Goal: Information Seeking & Learning: Check status

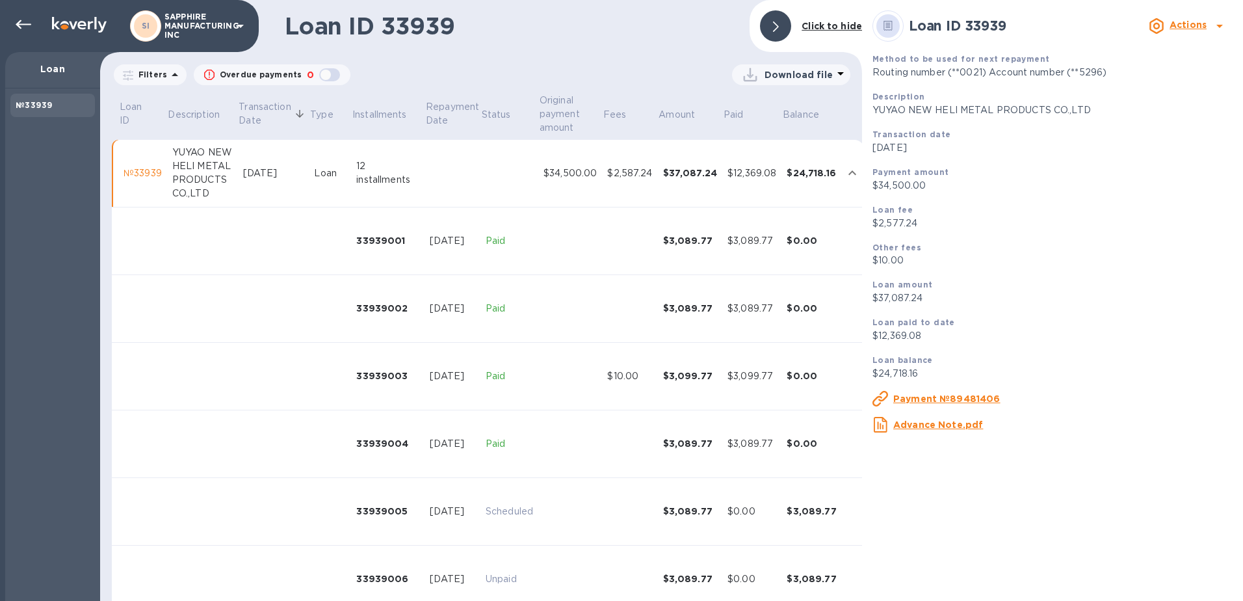
click at [335, 276] on td at bounding box center [330, 309] width 42 height 68
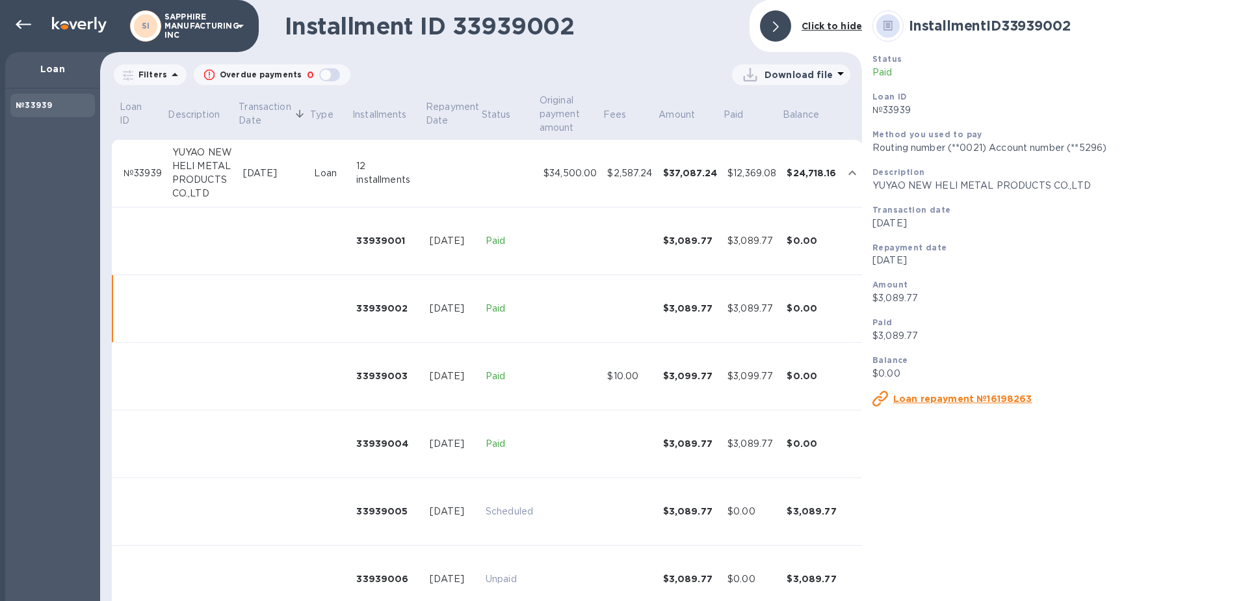
click at [214, 34] on p "SAPPHIRE MANUFACTURING INC" at bounding box center [196, 25] width 65 height 27
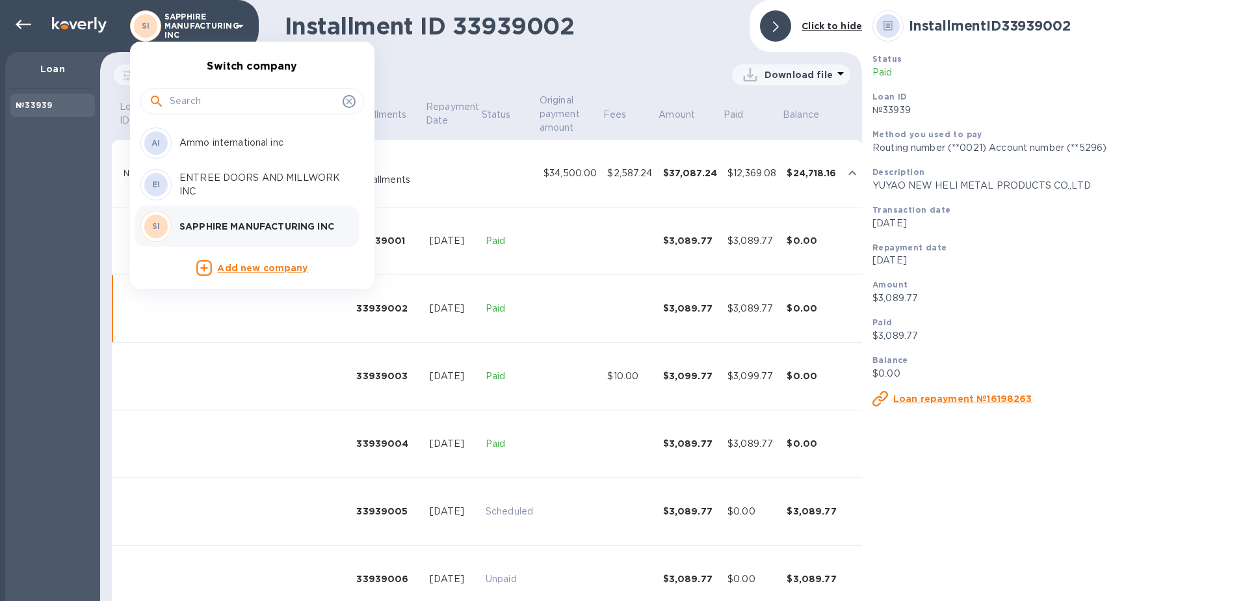
click at [201, 144] on p "Ammo international inc" at bounding box center [261, 143] width 164 height 14
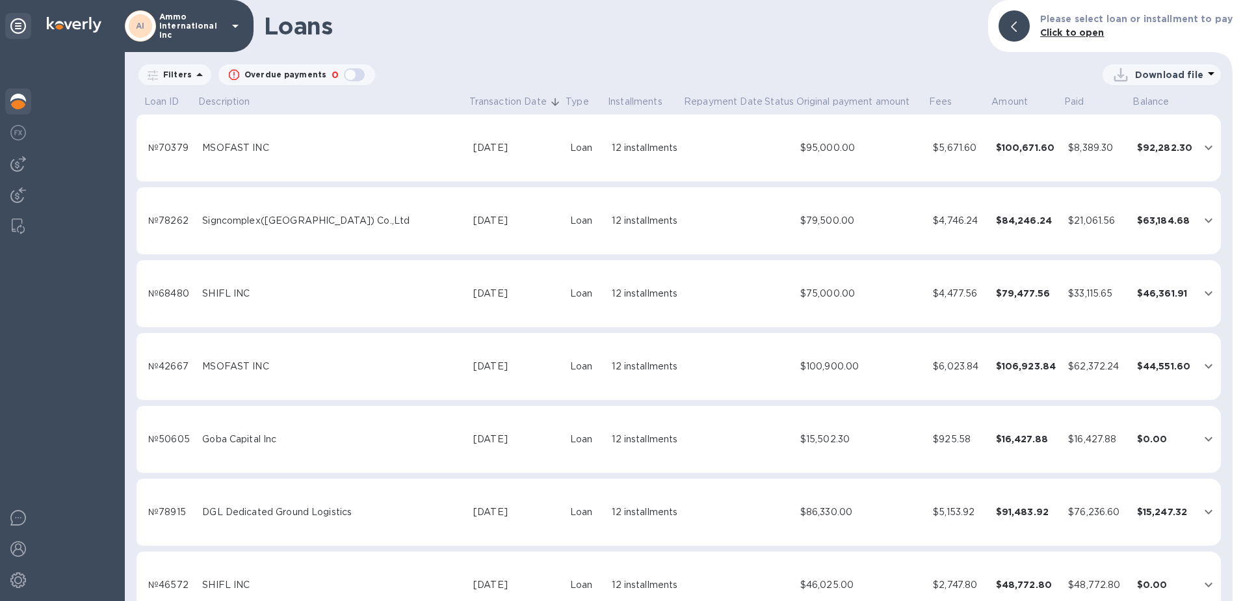
click at [22, 106] on img at bounding box center [18, 102] width 16 height 16
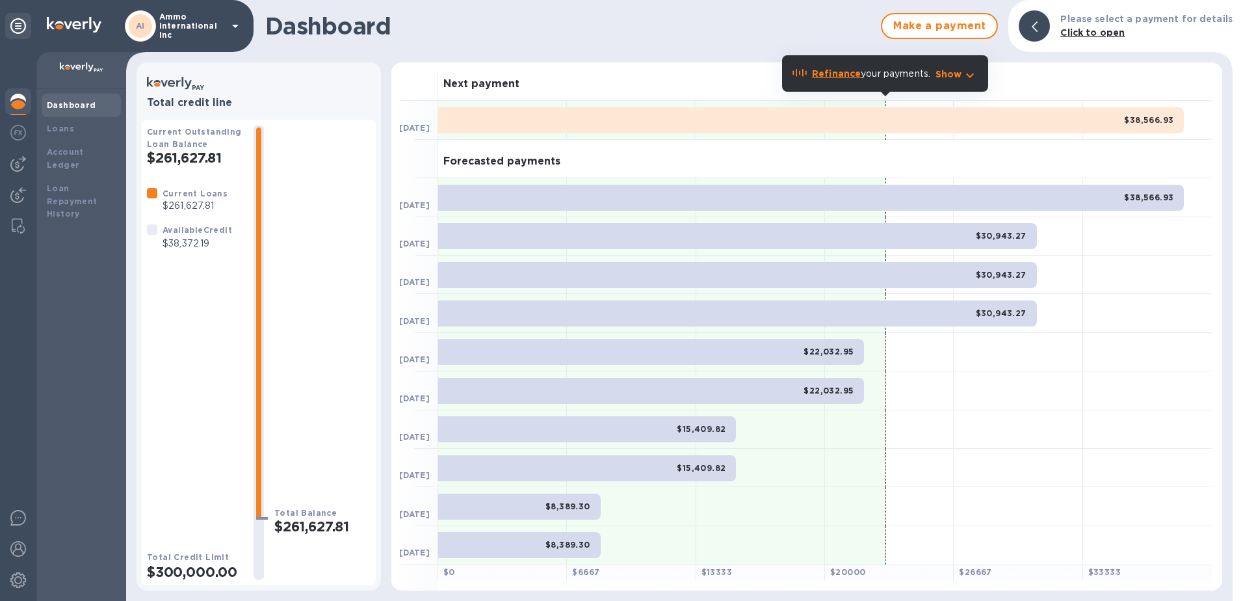
click at [222, 26] on p "Ammo international inc" at bounding box center [191, 25] width 65 height 27
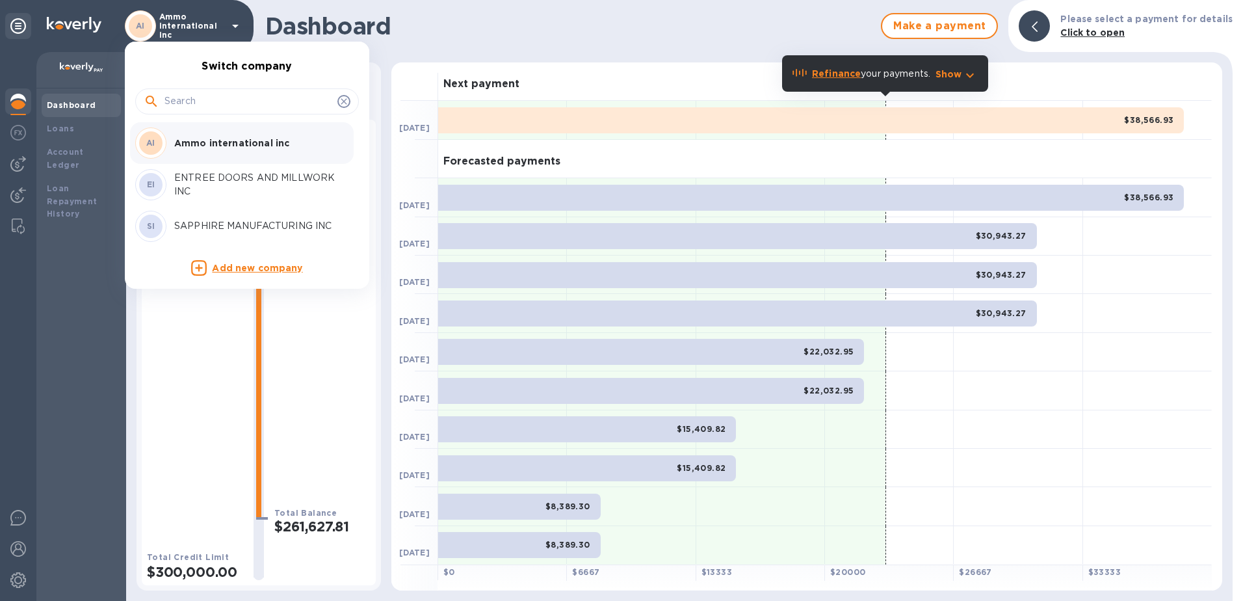
click at [182, 142] on p "Ammo international inc" at bounding box center [256, 142] width 164 height 13
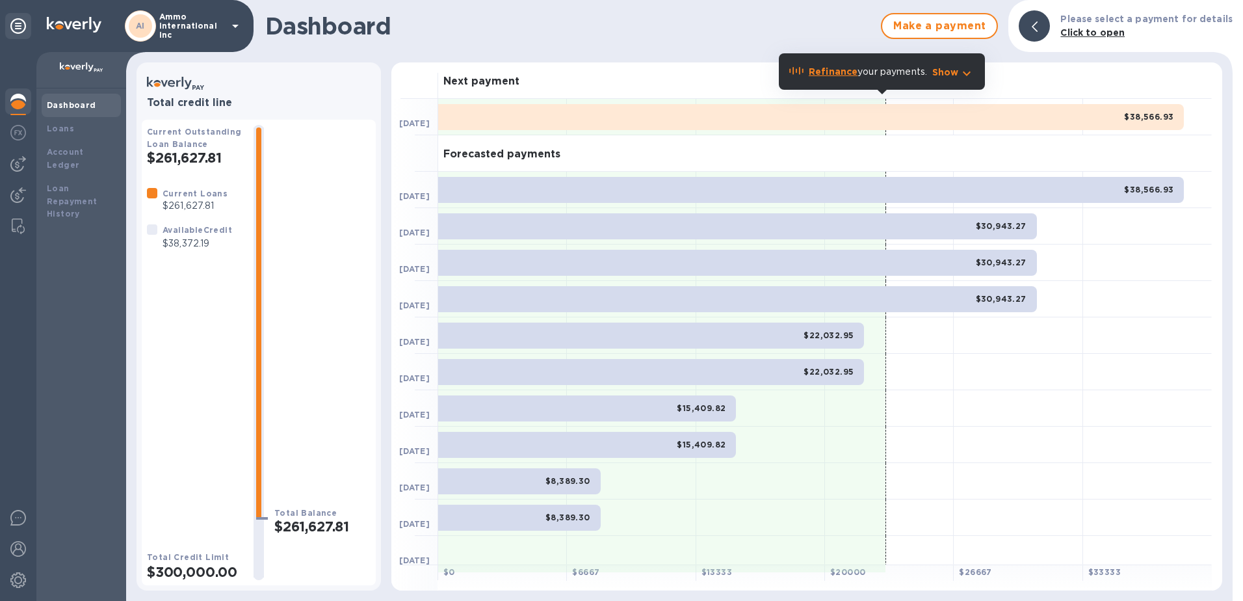
click at [22, 99] on img at bounding box center [18, 102] width 16 height 16
click at [12, 159] on img at bounding box center [18, 164] width 16 height 16
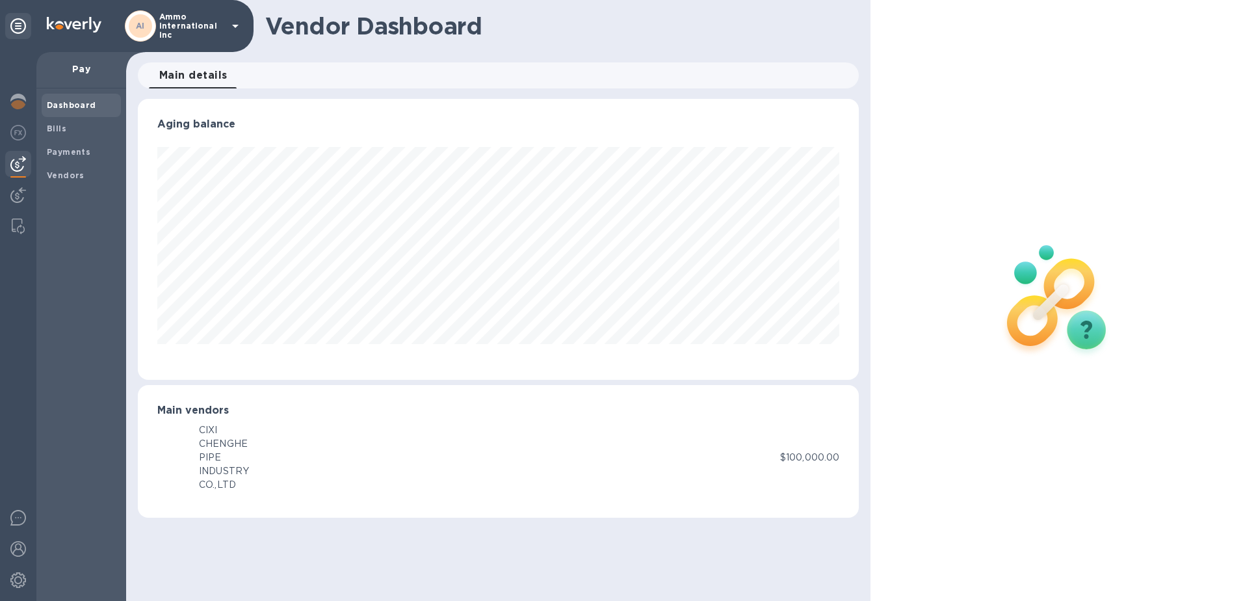
scroll to position [281, 721]
click at [19, 103] on img at bounding box center [18, 102] width 16 height 16
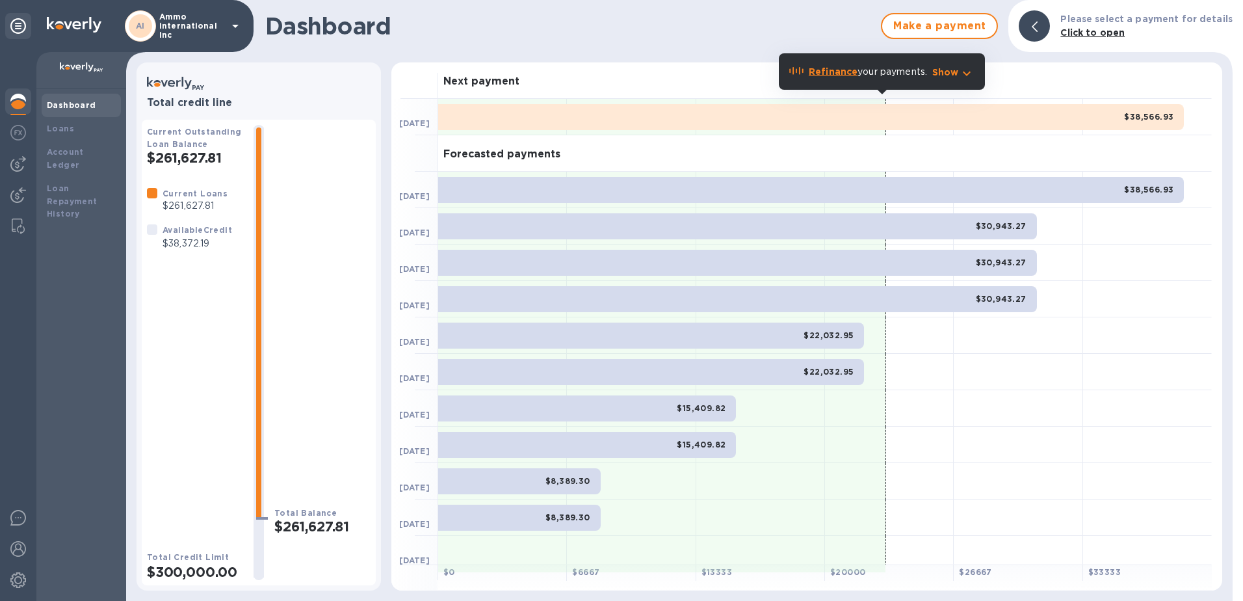
drag, startPoint x: 554, startPoint y: 517, endPoint x: 460, endPoint y: 435, distance: 124.4
click at [550, 506] on div "$8,389.30" at bounding box center [519, 517] width 162 height 26
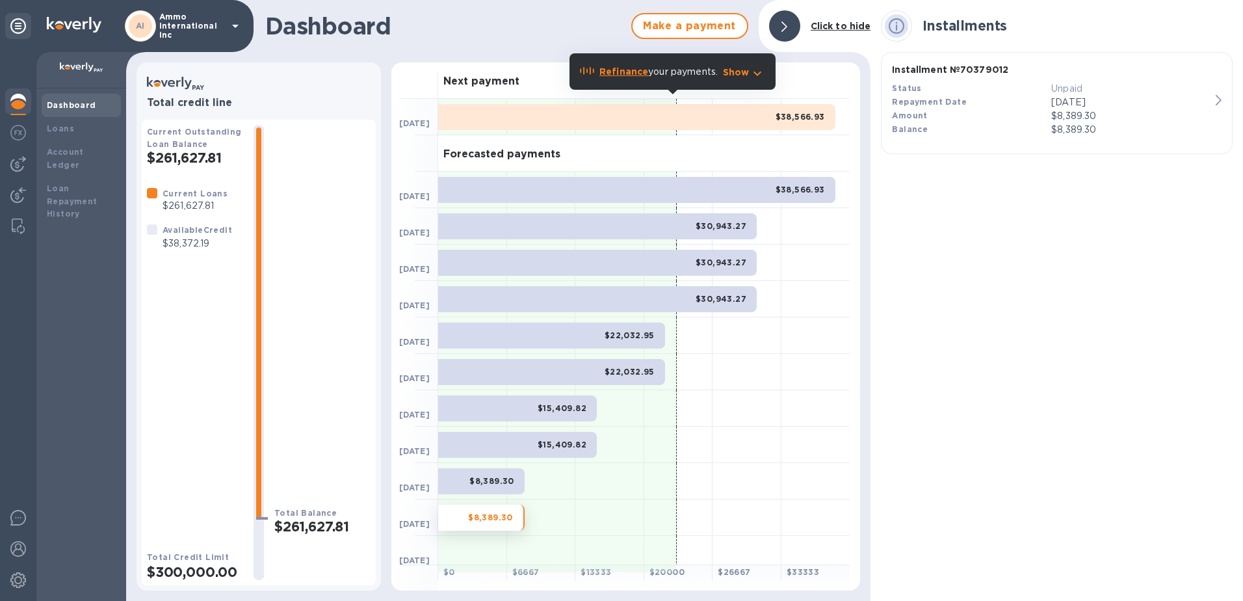
click at [230, 28] on icon at bounding box center [235, 26] width 16 height 16
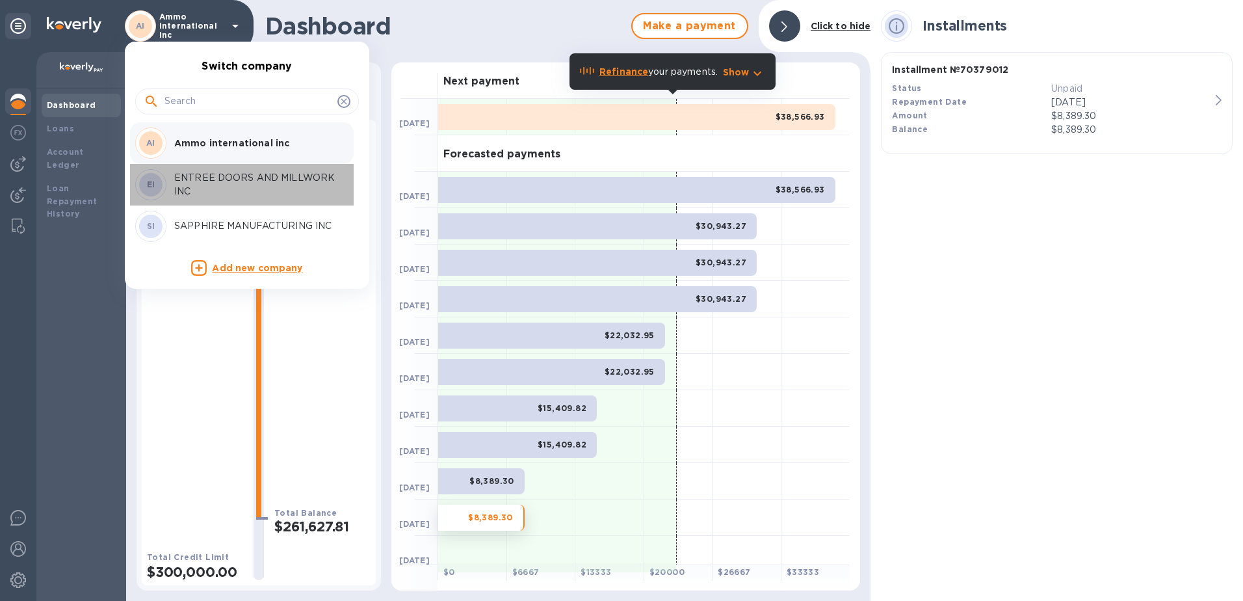
click at [181, 172] on p "ENTREE DOORS AND MILLWORK INC" at bounding box center [256, 184] width 164 height 27
